Goal: Task Accomplishment & Management: Complete application form

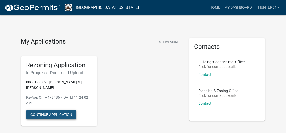
click at [55, 116] on button "Continue Application" at bounding box center [51, 114] width 50 height 9
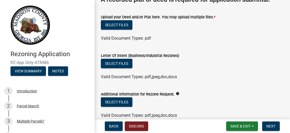
scroll to position [53, 0]
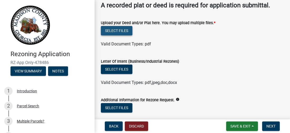
click at [126, 30] on button "Select files" at bounding box center [117, 30] width 32 height 9
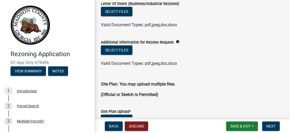
scroll to position [131, 0]
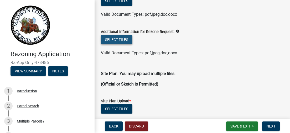
click at [123, 42] on button "Select files" at bounding box center [117, 39] width 32 height 9
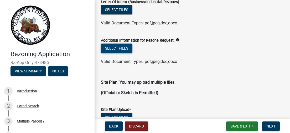
scroll to position [140, 0]
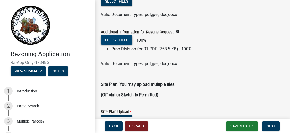
click at [123, 41] on button "Select files" at bounding box center [117, 39] width 32 height 9
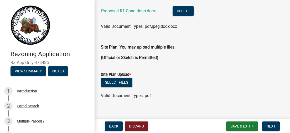
scroll to position [211, 0]
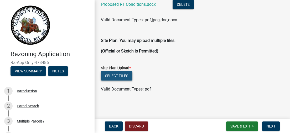
click at [119, 74] on button "Select files" at bounding box center [117, 75] width 32 height 9
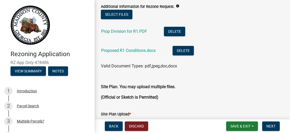
scroll to position [159, 0]
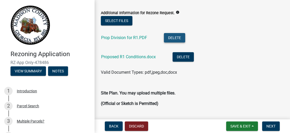
click at [177, 38] on button "Delete" at bounding box center [174, 37] width 21 height 9
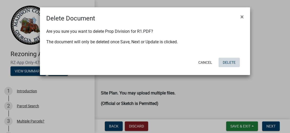
click at [226, 62] on button "Delete" at bounding box center [228, 62] width 21 height 9
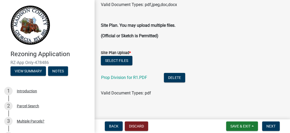
scroll to position [211, 0]
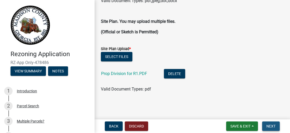
click at [276, 128] on button "Next" at bounding box center [271, 126] width 18 height 9
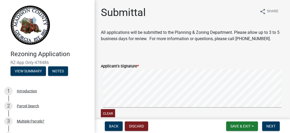
click at [186, 49] on wm-data-entity-input-list "All applications will be submitted to the Planning & Zoning Department. Please …" at bounding box center [192, 128] width 183 height 199
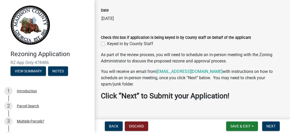
scroll to position [131, 0]
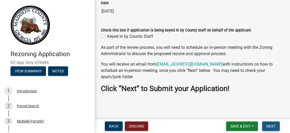
click at [269, 128] on span "Next" at bounding box center [270, 126] width 9 height 4
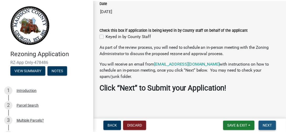
scroll to position [0, 0]
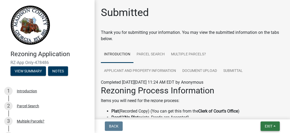
click at [262, 124] on button "Exit" at bounding box center [269, 126] width 19 height 9
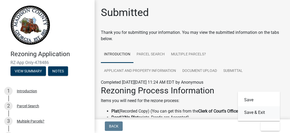
click at [253, 113] on button "Save & Exit" at bounding box center [259, 112] width 42 height 13
